Goal: Transaction & Acquisition: Subscribe to service/newsletter

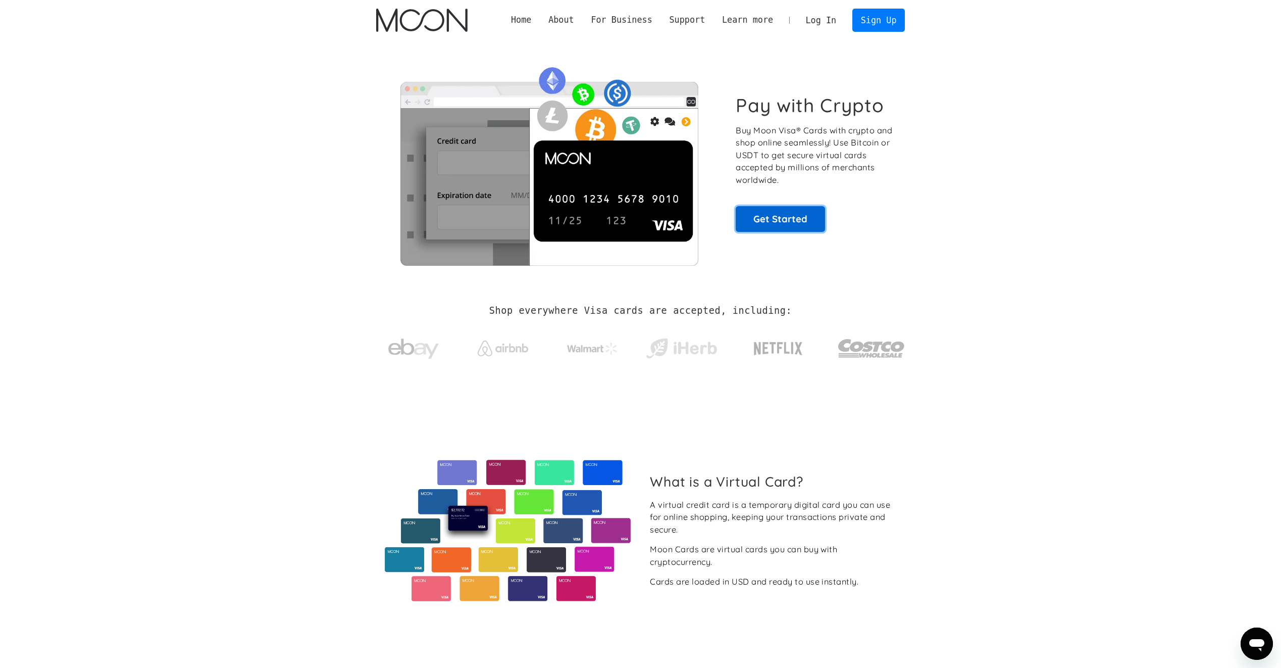
click at [778, 213] on link "Get Started" at bounding box center [780, 218] width 89 height 25
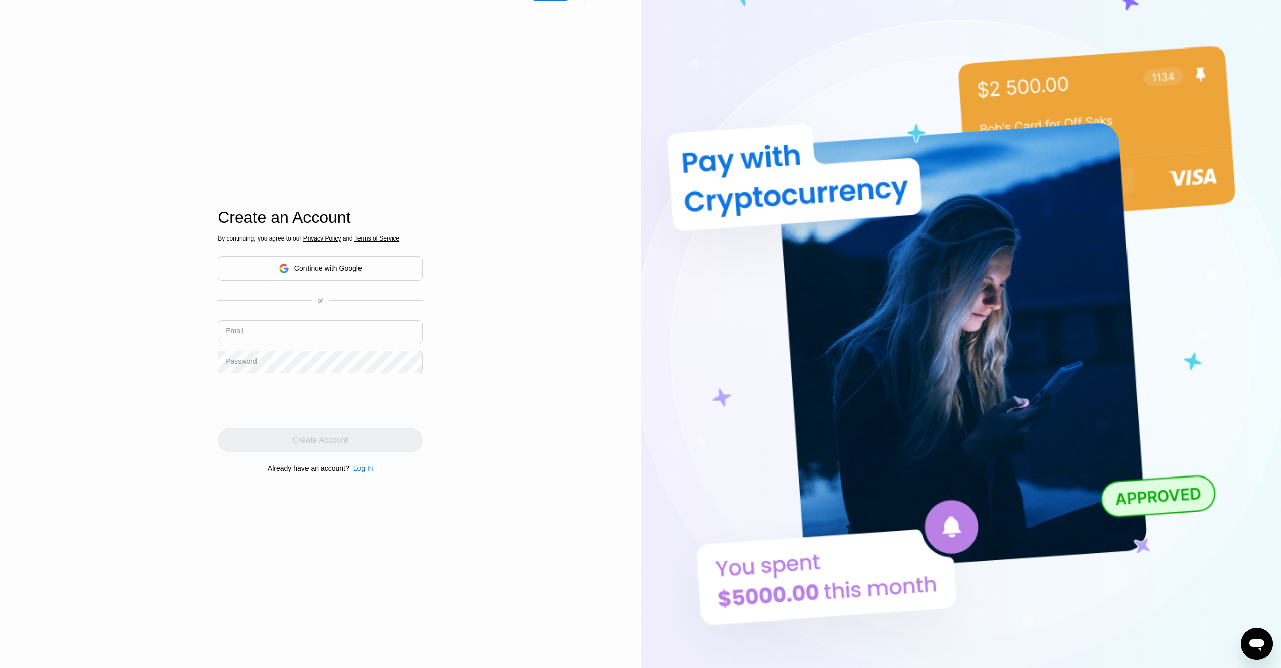
scroll to position [202, 0]
